Goal: Task Accomplishment & Management: Use online tool/utility

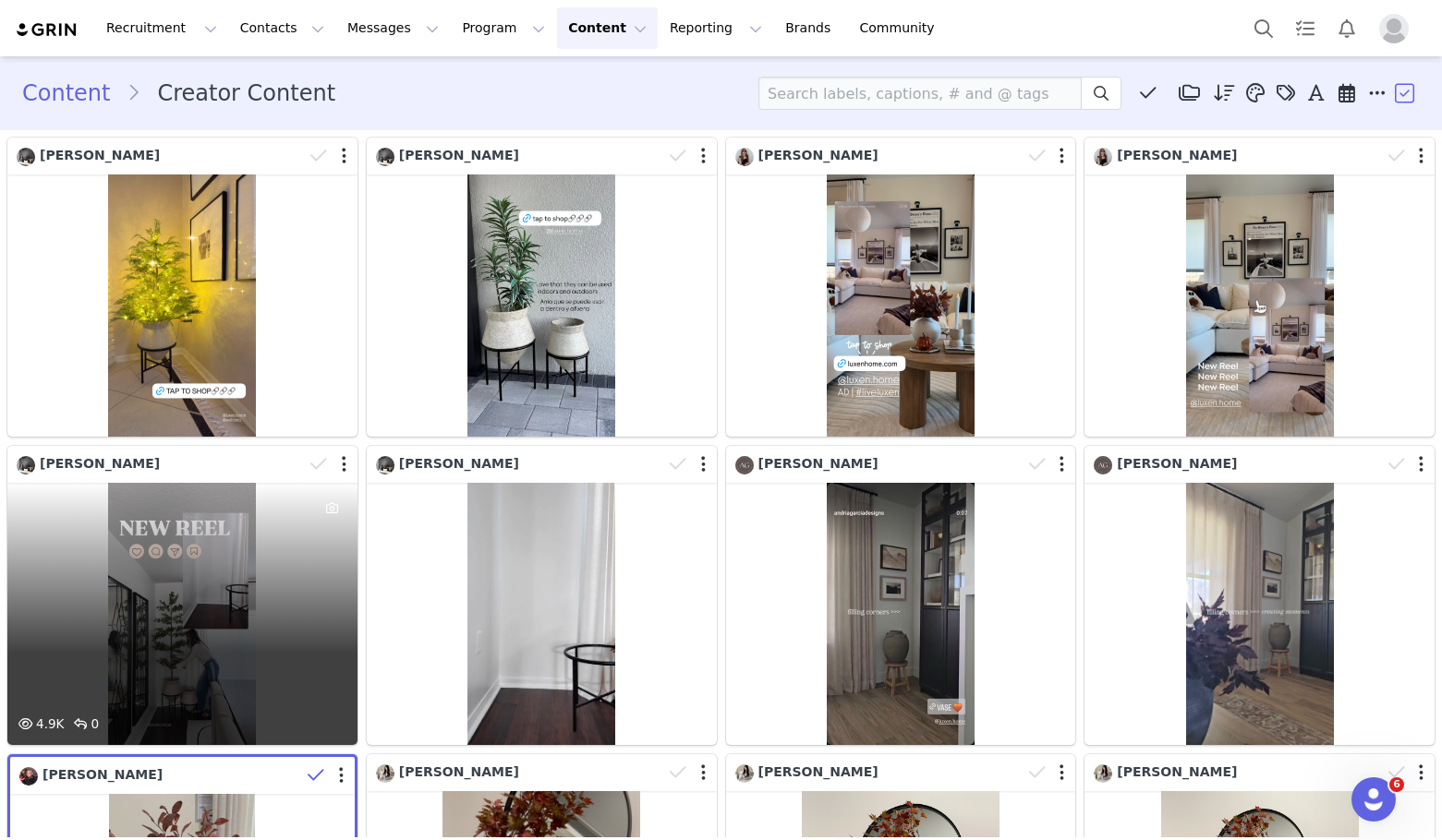
scroll to position [7850, 0]
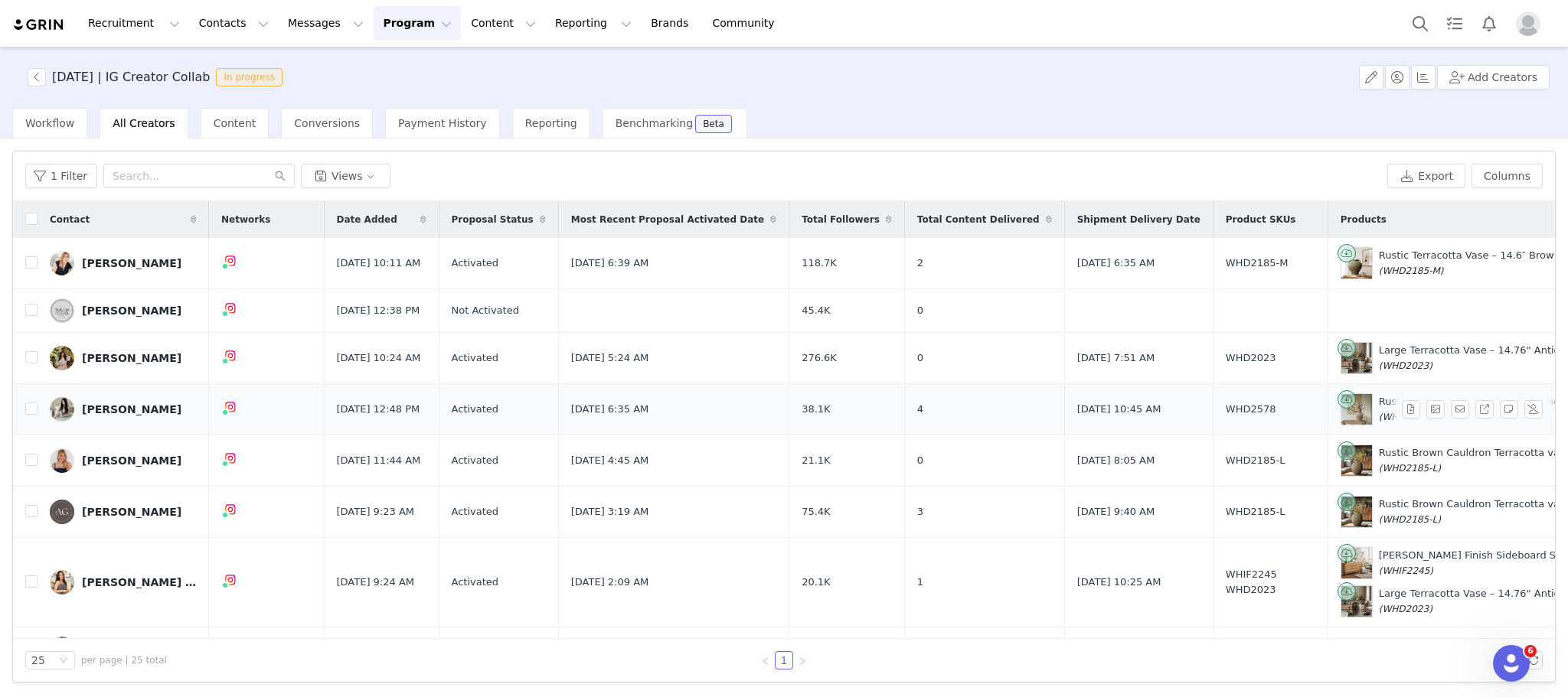
click at [1379, 422] on span "(WHD2578)" at bounding box center [1405, 417] width 54 height 10
copy span "WHD2578"
click at [1226, 263] on span "WHD2185-M" at bounding box center [1257, 263] width 63 height 15
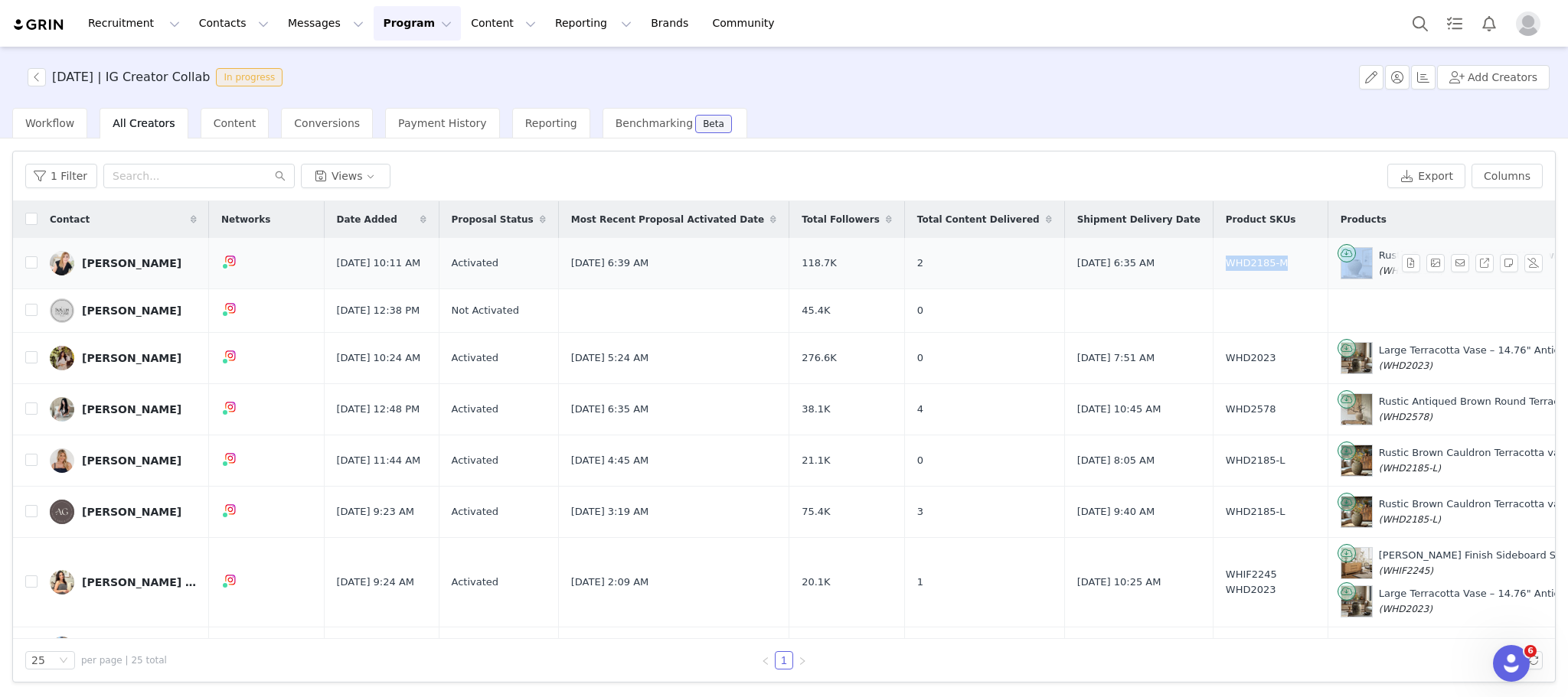
click at [1226, 263] on span "WHD2185-M" at bounding box center [1257, 263] width 63 height 15
copy span "WHD2185-M"
